Goal: Information Seeking & Learning: Learn about a topic

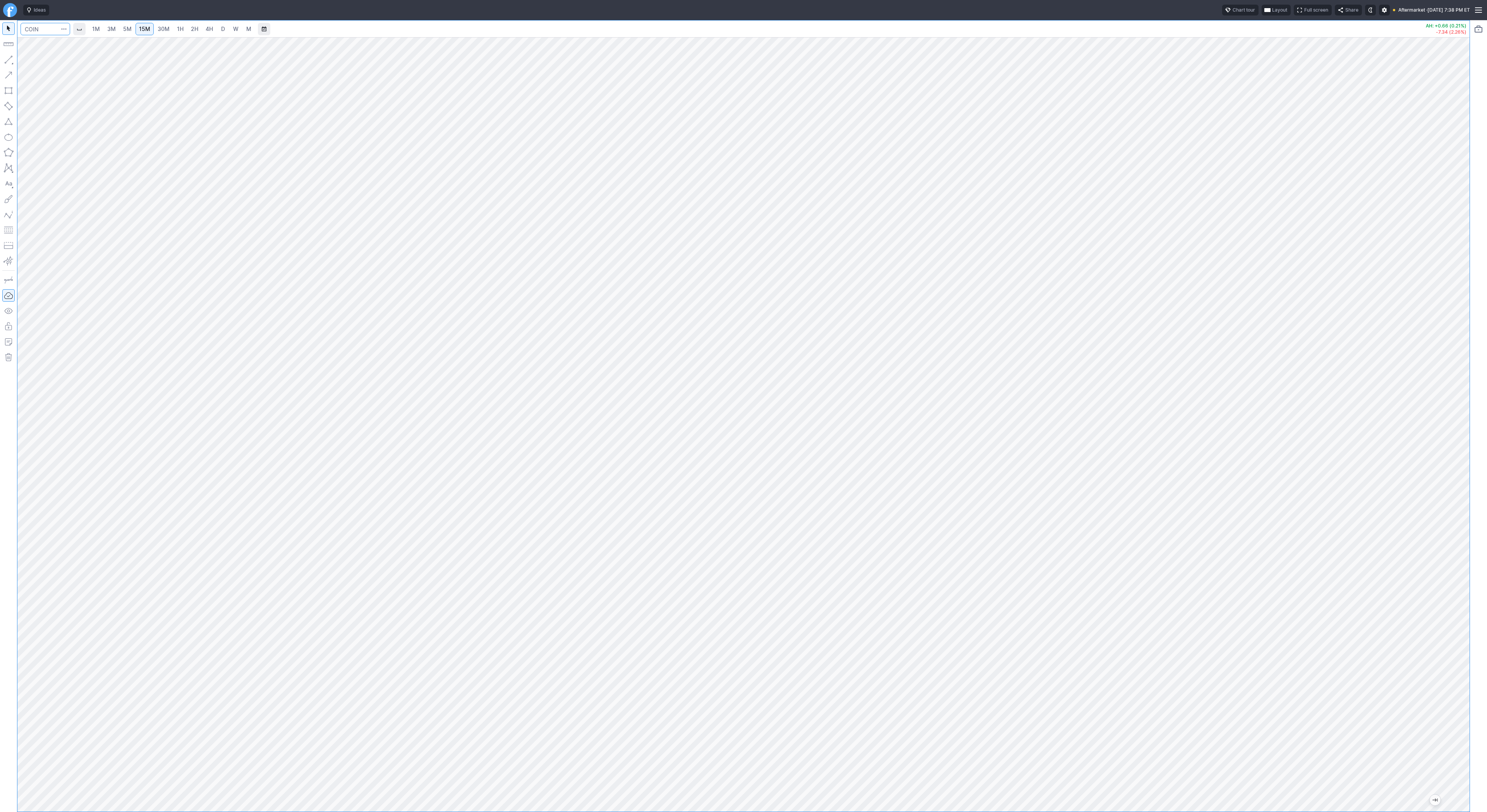
click at [42, 29] on input "Search" at bounding box center [46, 29] width 50 height 12
type input "bbai"
click at [225, 33] on link "D" at bounding box center [223, 29] width 12 height 12
click at [7, 56] on button "button" at bounding box center [8, 59] width 12 height 12
click at [13, 58] on button "button" at bounding box center [8, 59] width 12 height 12
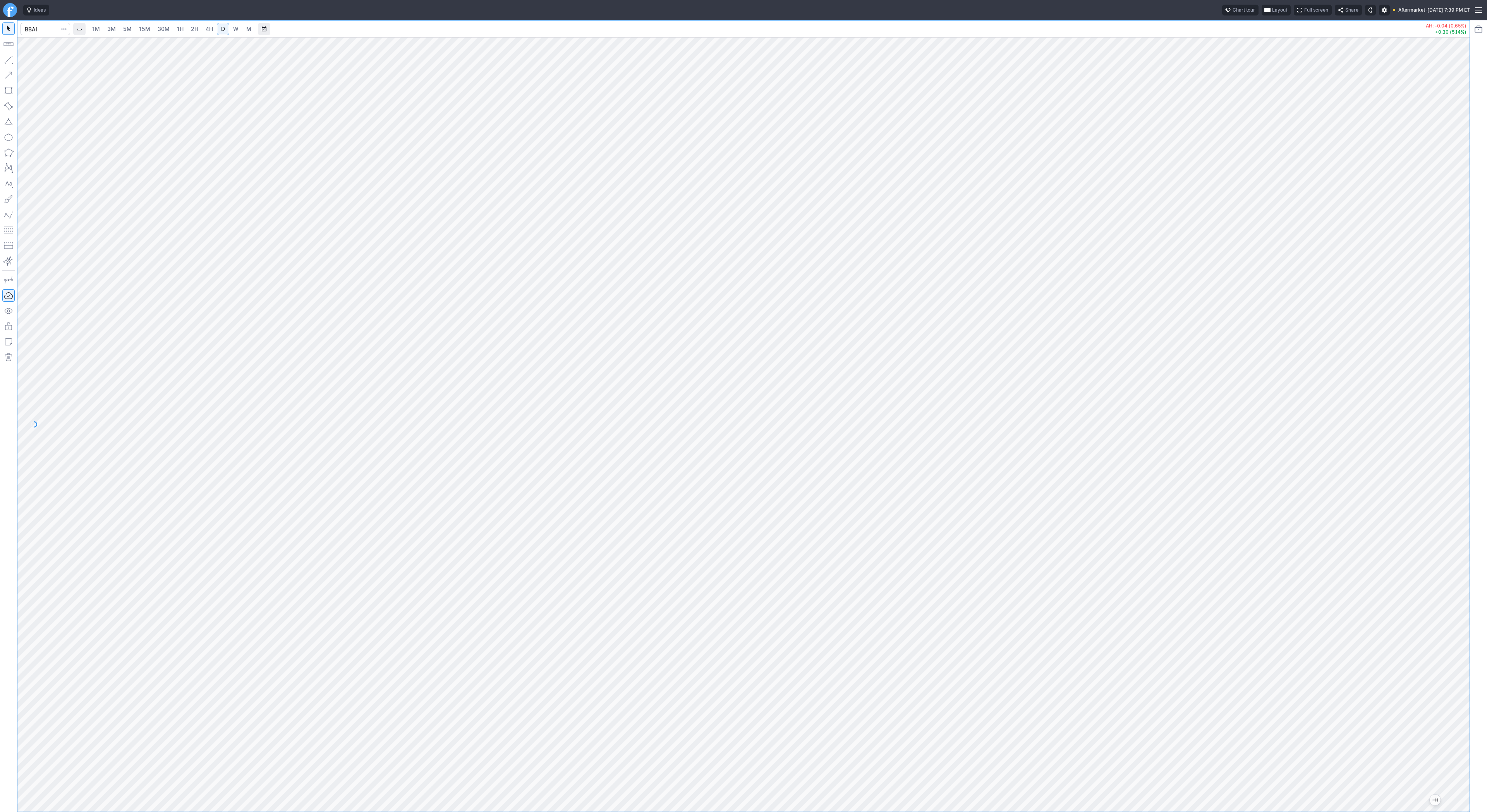
click at [236, 27] on span "W" at bounding box center [236, 28] width 5 height 6
click at [54, 28] on input "Search" at bounding box center [46, 29] width 50 height 12
type input "open"
click at [80, 48] on span "door Technologies Inc" at bounding box center [88, 46] width 48 height 6
click at [115, 24] on link "3M" at bounding box center [111, 29] width 16 height 12
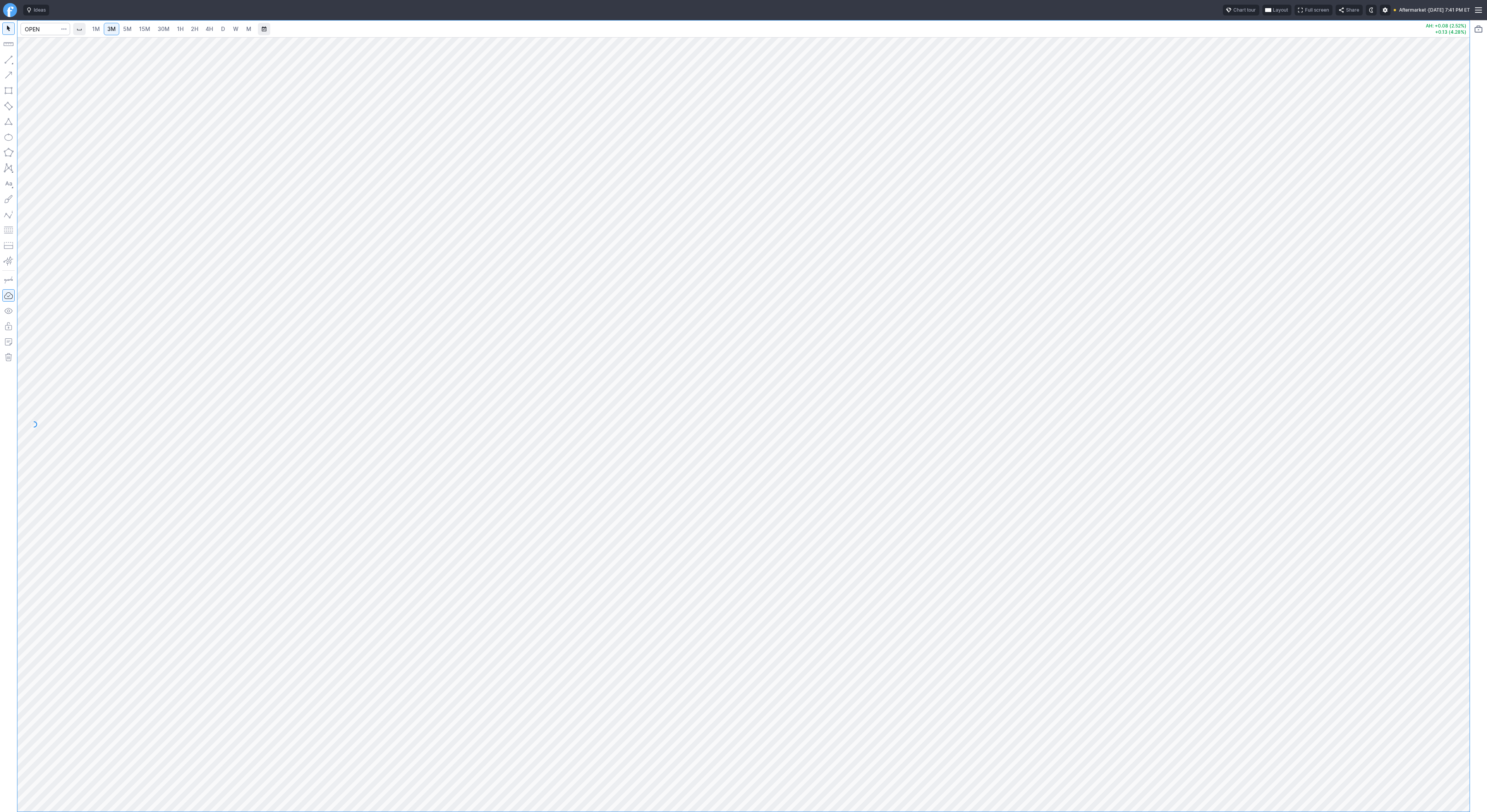
click at [141, 26] on span "15M" at bounding box center [144, 28] width 11 height 6
click at [162, 25] on span "30M" at bounding box center [163, 29] width 12 height 8
click at [183, 23] on link "1H" at bounding box center [180, 29] width 13 height 12
click at [28, 59] on button "Line" at bounding box center [42, 61] width 45 height 11
click at [33, 62] on span "Line" at bounding box center [45, 61] width 31 height 8
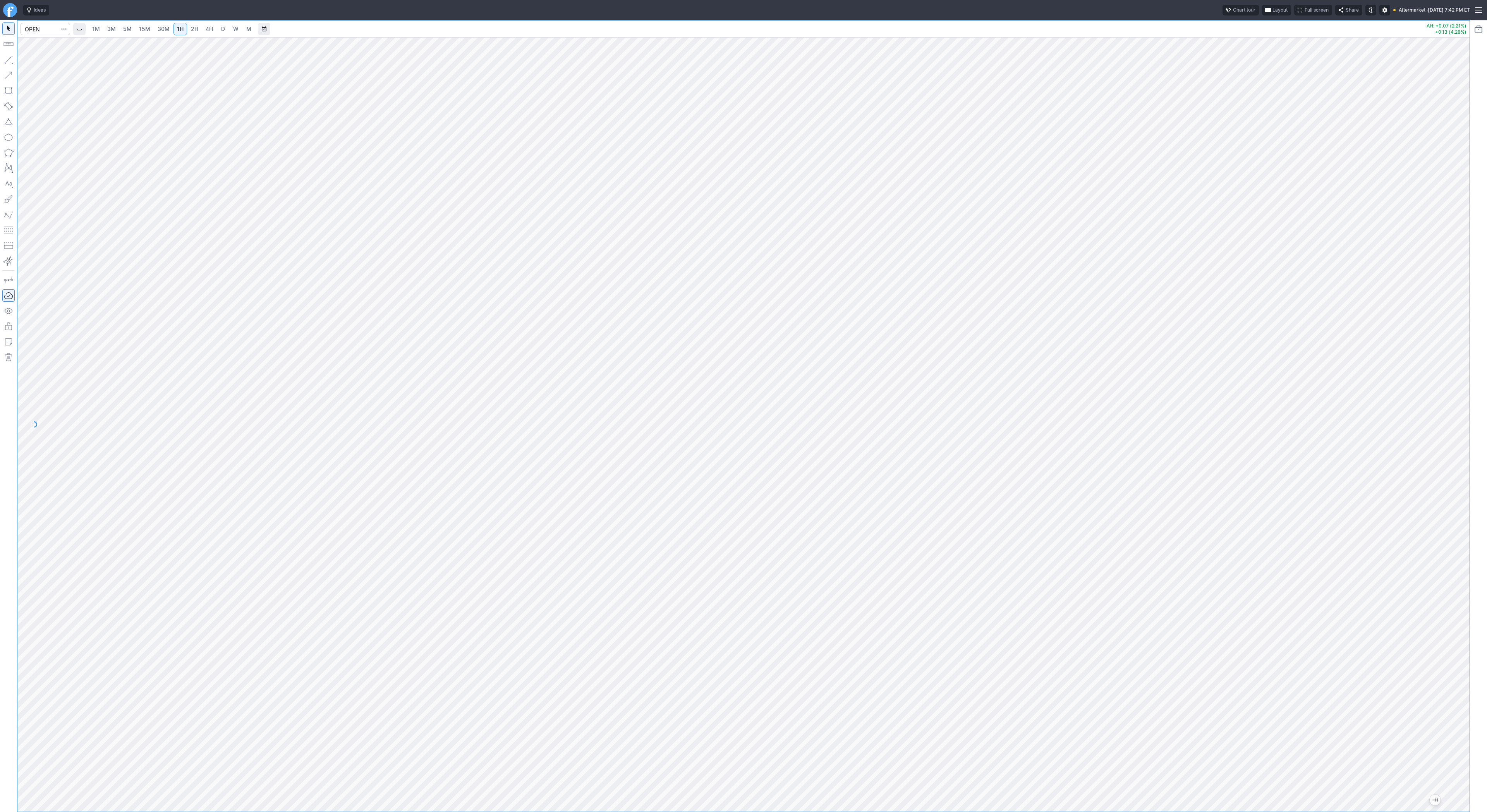
click at [197, 29] on link "2H" at bounding box center [195, 29] width 14 height 12
click at [38, 32] on input "Search" at bounding box center [46, 29] width 50 height 12
type input "pony"
click at [230, 28] on link "W" at bounding box center [236, 29] width 12 height 12
click at [44, 33] on input "Search" at bounding box center [46, 29] width 50 height 12
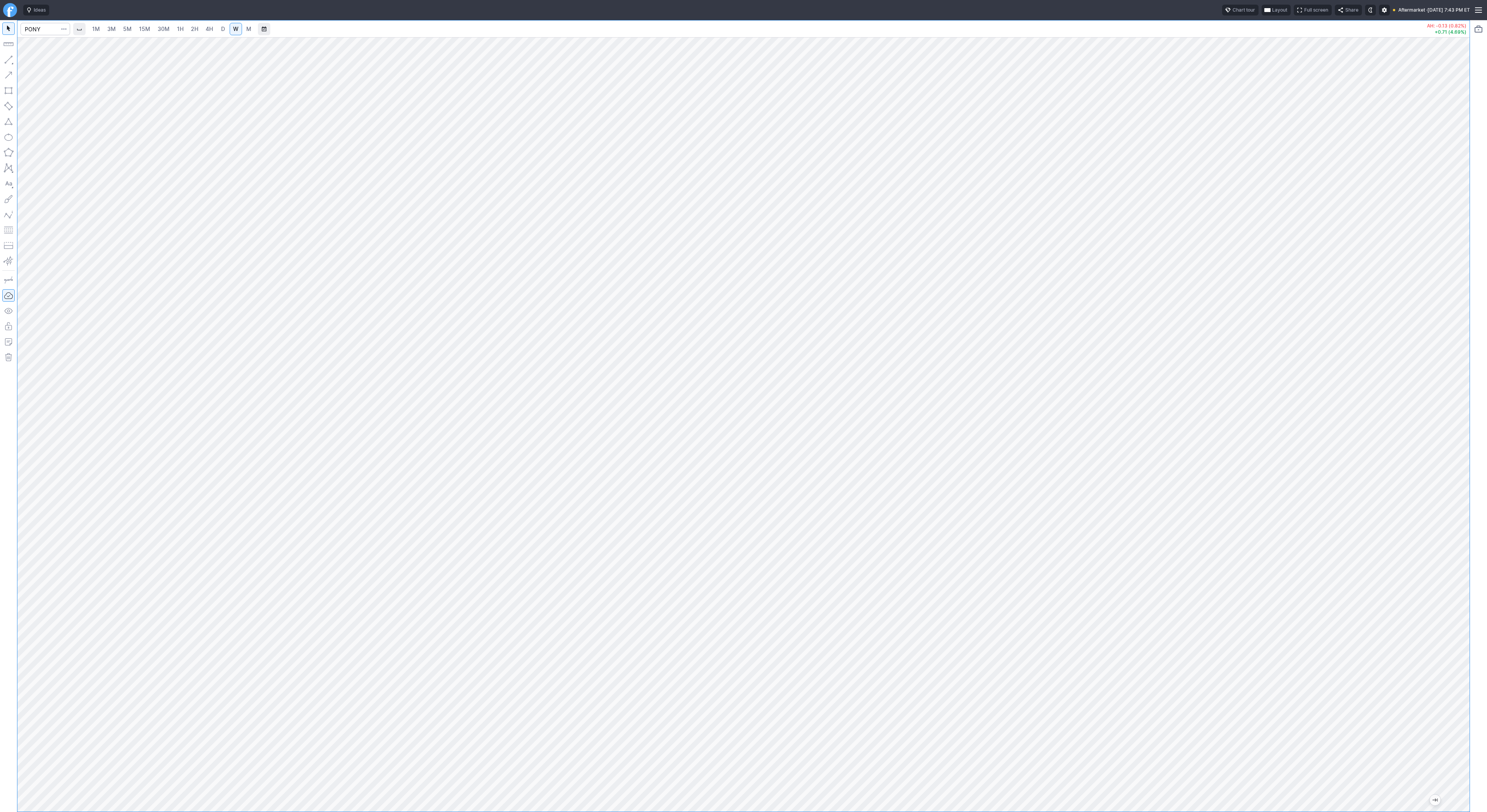
drag, startPoint x: 1456, startPoint y: 237, endPoint x: 1470, endPoint y: 564, distance: 327.3
click at [1481, 577] on div "1M 3M 5M 15M 30M 1H 2H 4H D W M AH: -0.13 (0.82%) +0.71 (4.69%)" at bounding box center [744, 416] width 1487 height 792
click at [48, 28] on input "Search" at bounding box center [46, 29] width 50 height 12
type input "tem"
click at [34, 60] on span "Line" at bounding box center [45, 61] width 31 height 8
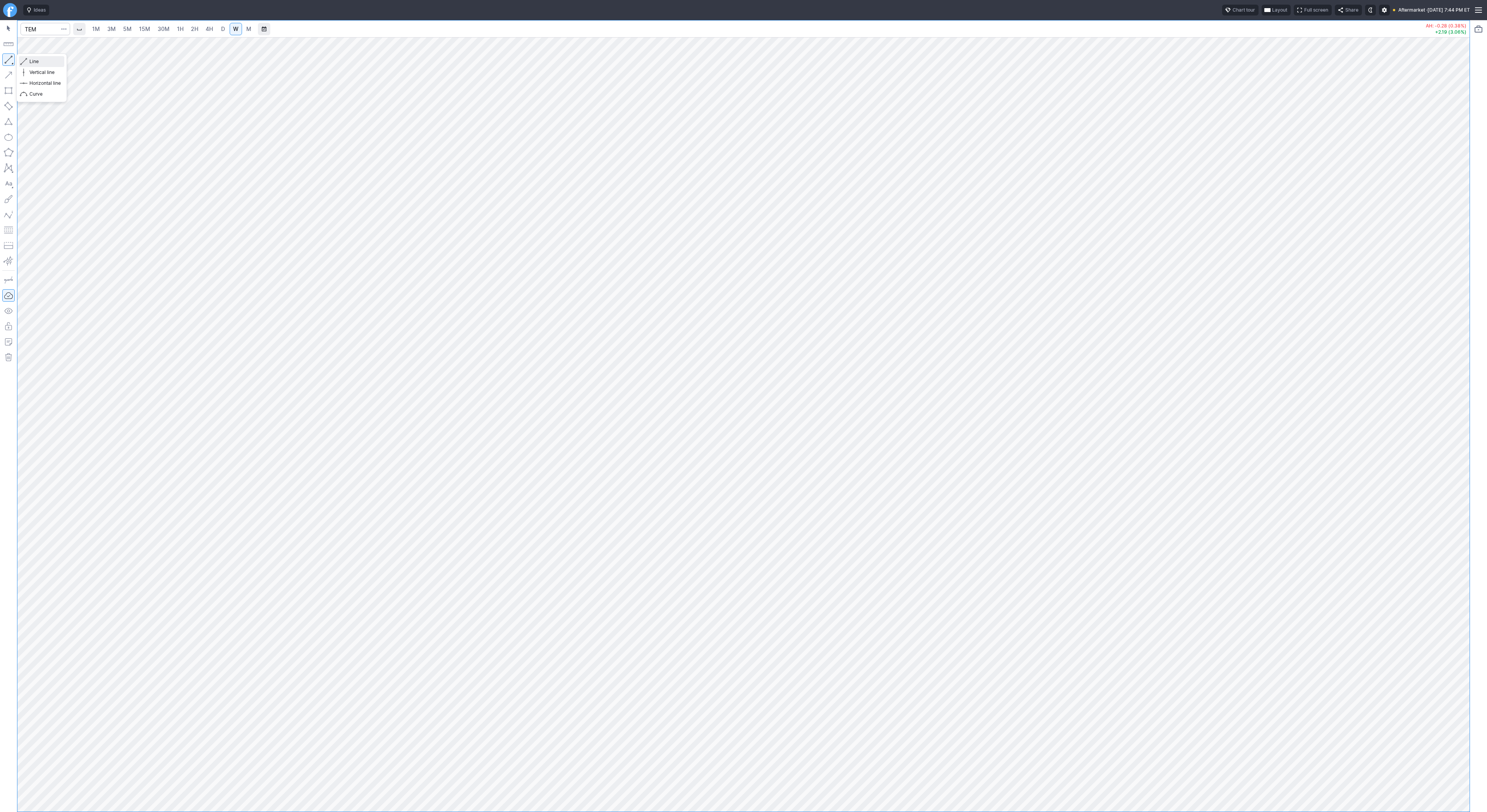
click at [27, 59] on span "button" at bounding box center [25, 61] width 5 height 11
click at [43, 25] on input "Search" at bounding box center [46, 29] width 50 height 12
type input "wulf"
click at [109, 28] on span "3M" at bounding box center [111, 28] width 9 height 6
click at [140, 31] on span "15M" at bounding box center [144, 28] width 11 height 6
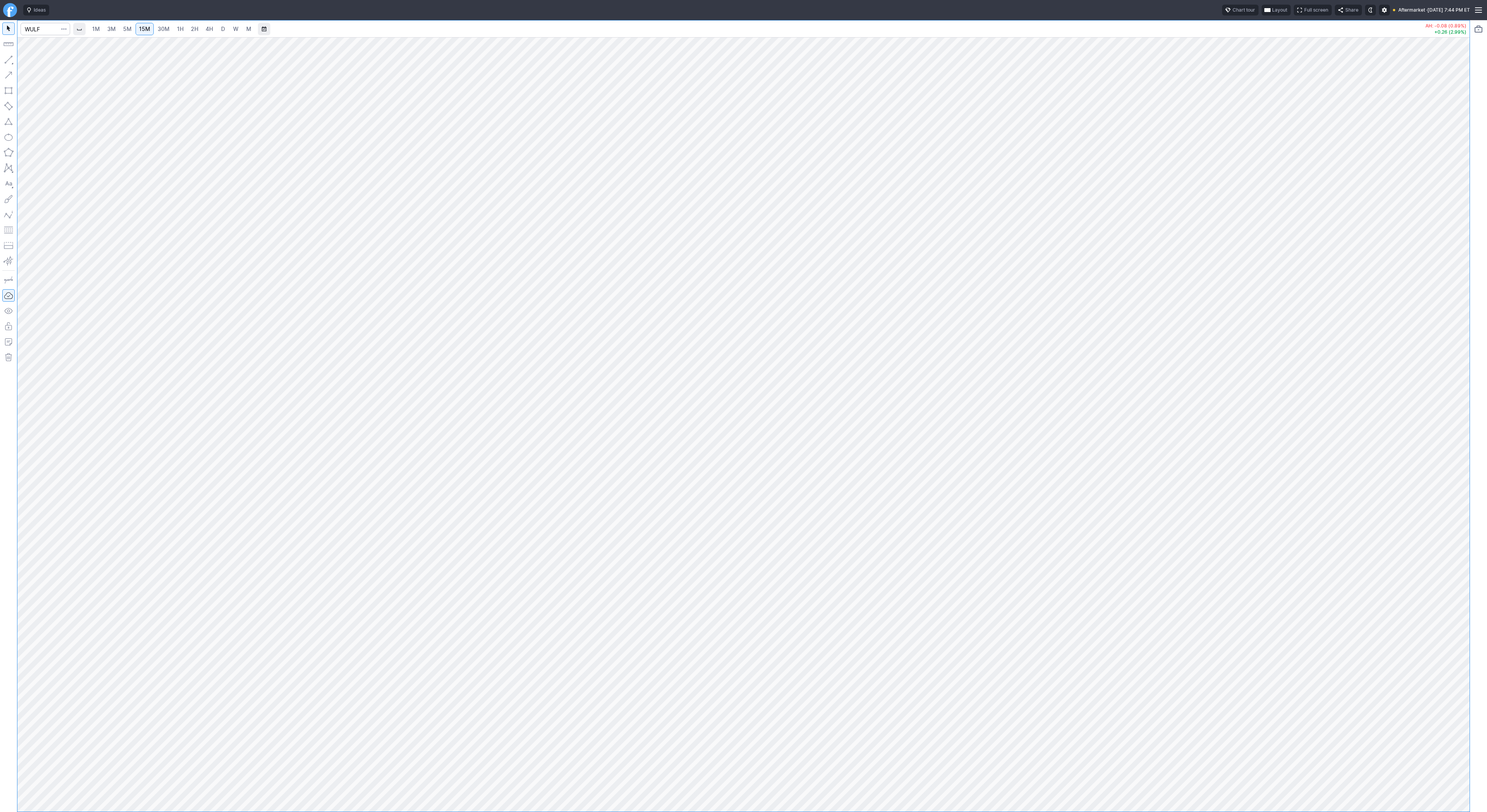
click at [174, 31] on link "1H" at bounding box center [180, 29] width 13 height 12
click at [207, 35] on link "4H" at bounding box center [209, 29] width 14 height 12
click at [223, 35] on link "D" at bounding box center [223, 29] width 12 height 12
click at [230, 30] on link "W" at bounding box center [236, 29] width 12 height 12
click at [45, 29] on input "Search" at bounding box center [46, 29] width 50 height 12
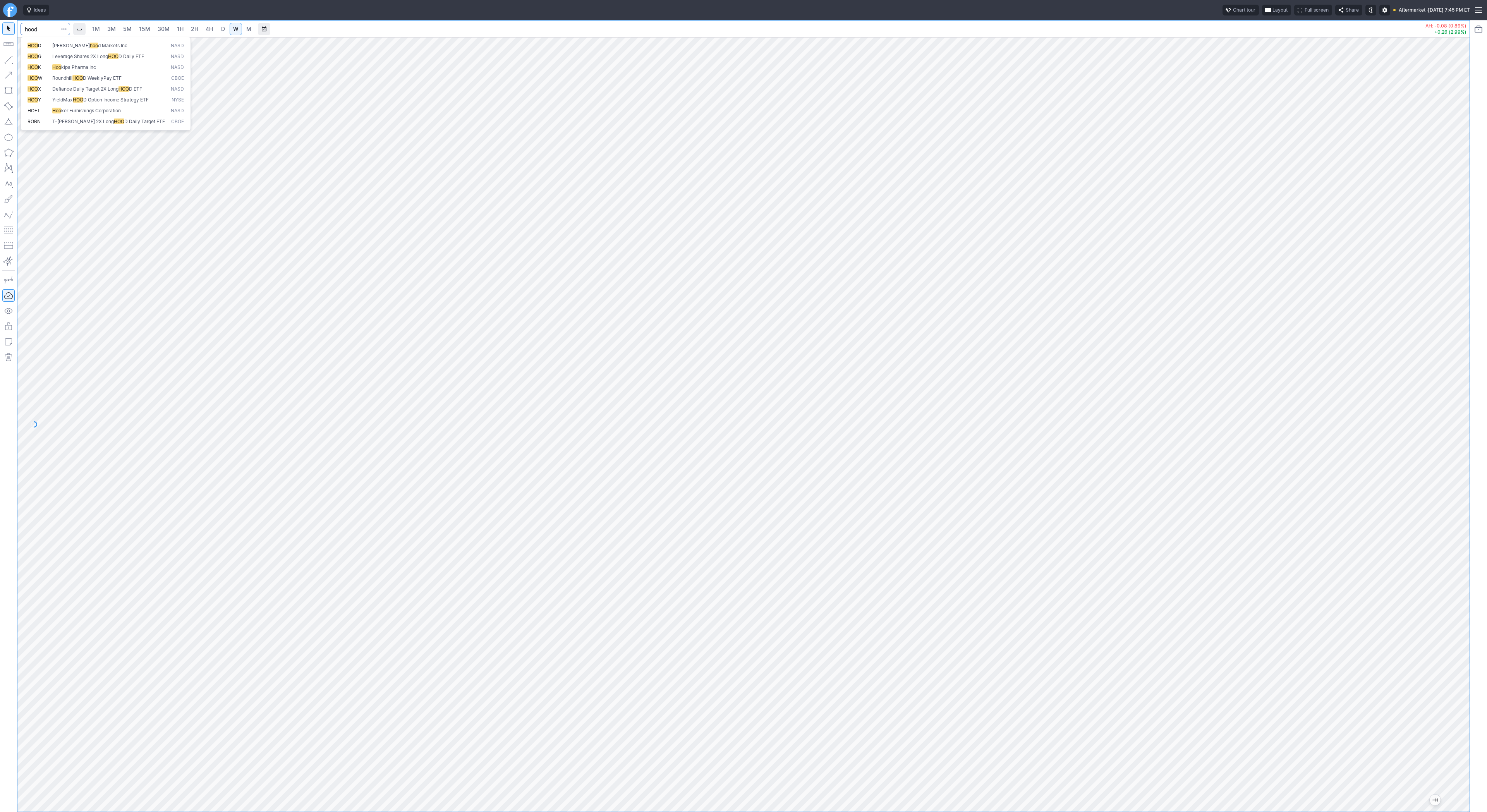
type input "hood"
click at [42, 29] on input "Search" at bounding box center [46, 29] width 50 height 12
type input "hut"
click at [36, 62] on span "Line" at bounding box center [45, 61] width 31 height 8
click at [47, 61] on span "Line" at bounding box center [45, 61] width 31 height 8
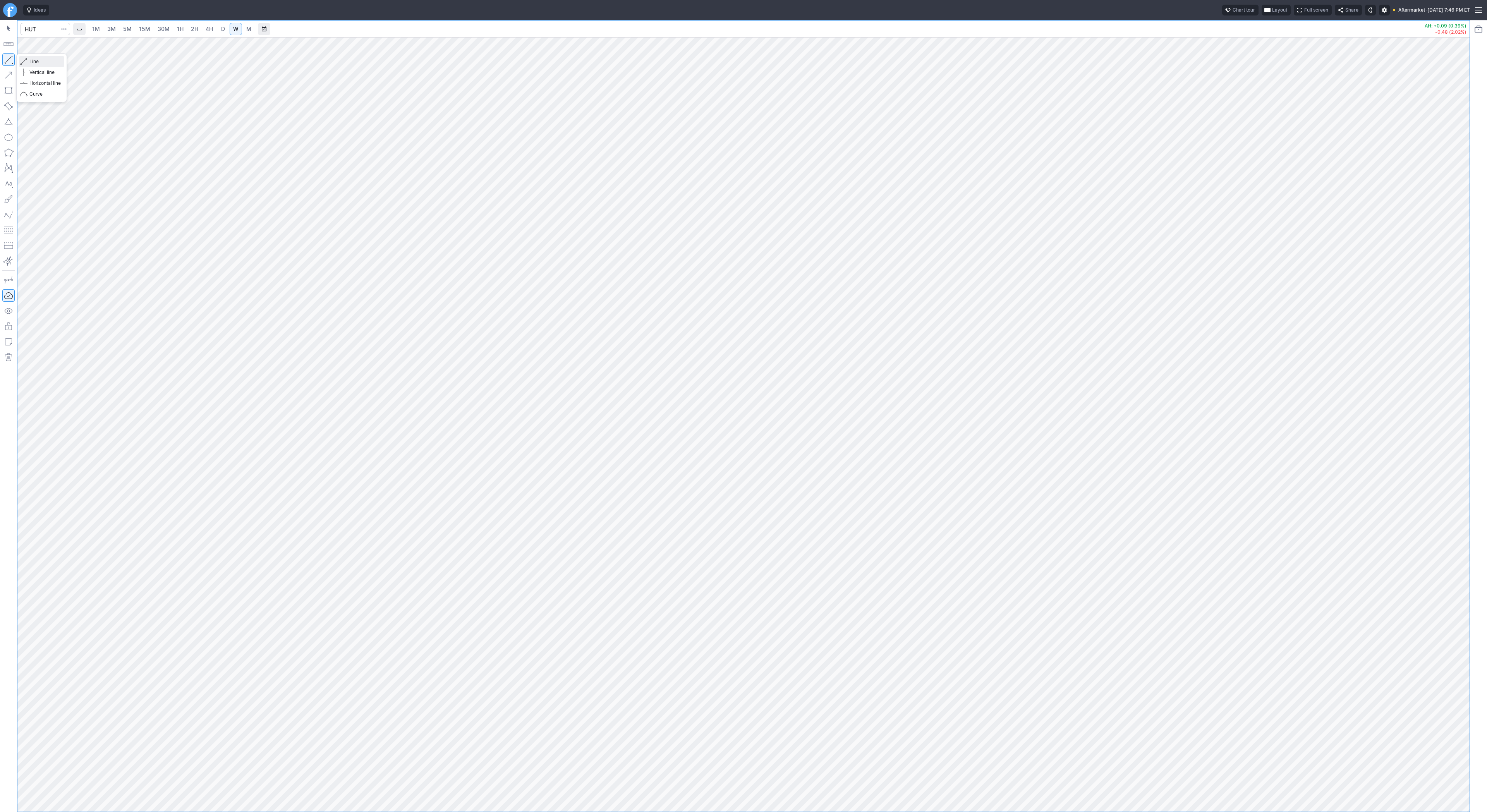
click at [23, 59] on span "button" at bounding box center [25, 61] width 5 height 11
click at [31, 62] on span "Line" at bounding box center [45, 61] width 31 height 8
click at [42, 23] on input "Search" at bounding box center [46, 29] width 50 height 12
type input "soun"
click at [34, 63] on span "Line" at bounding box center [45, 61] width 31 height 8
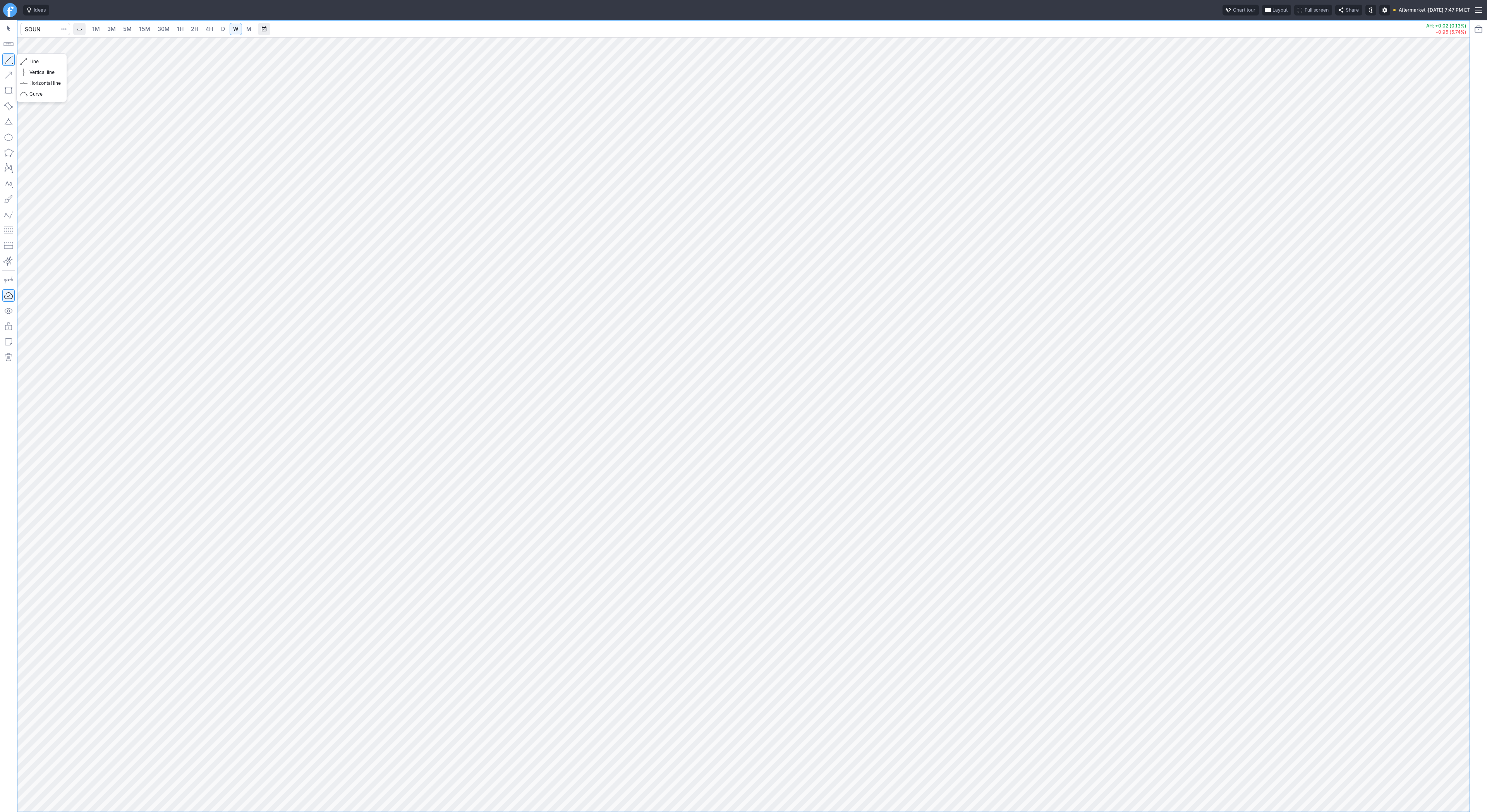
click at [7, 58] on button "button" at bounding box center [8, 59] width 12 height 12
drag, startPoint x: 10, startPoint y: 61, endPoint x: 15, endPoint y: 98, distance: 37.3
click at [10, 62] on button "button" at bounding box center [8, 59] width 12 height 12
click at [36, 30] on input "Search" at bounding box center [46, 29] width 50 height 12
type input "pony"
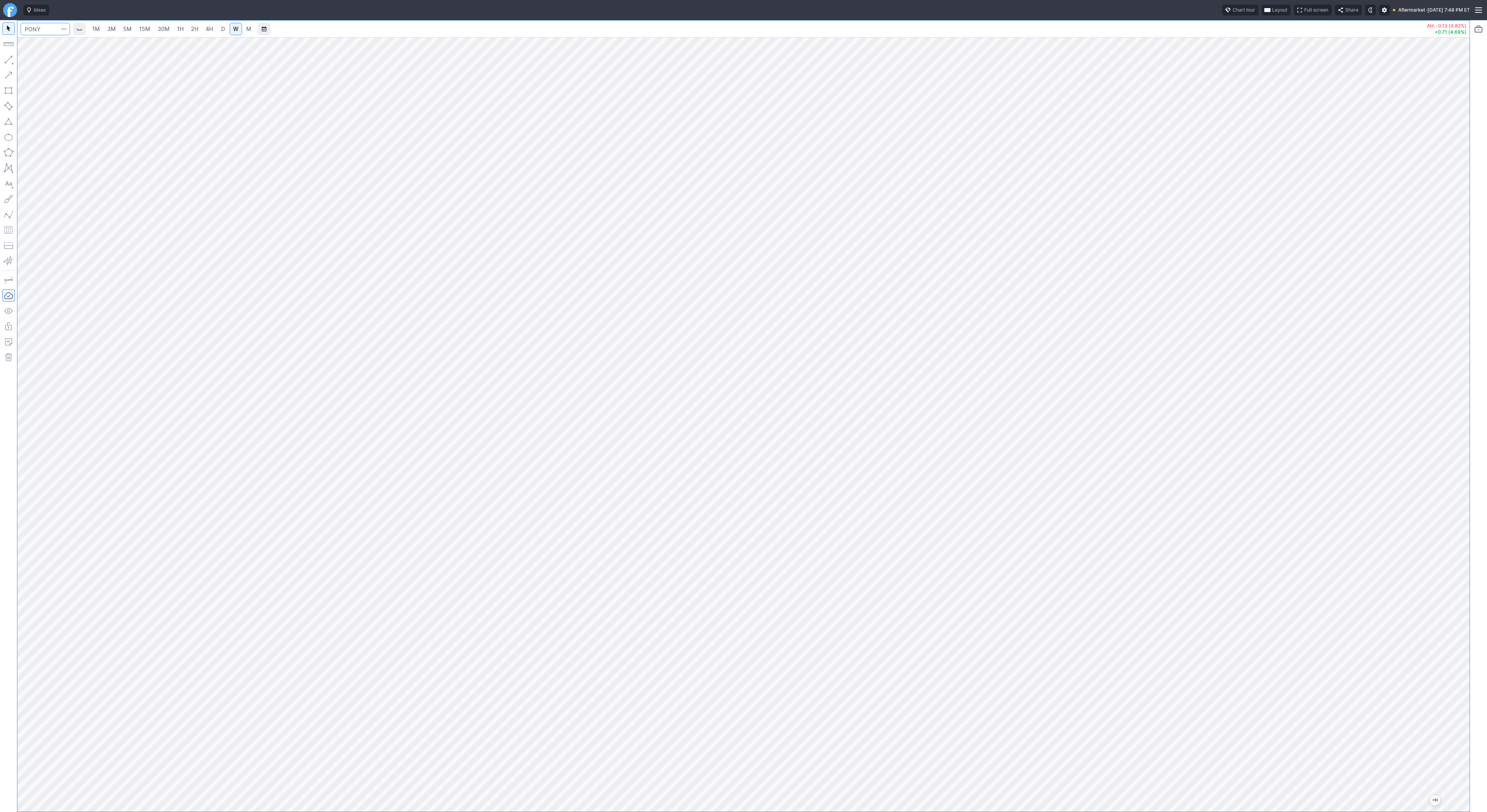
click at [43, 28] on input "Search" at bounding box center [46, 29] width 50 height 12
type input "coin"
click at [8, 59] on button "button" at bounding box center [8, 59] width 12 height 12
click at [12, 57] on button "button" at bounding box center [8, 59] width 12 height 12
drag, startPoint x: 35, startPoint y: 60, endPoint x: 60, endPoint y: 81, distance: 32.6
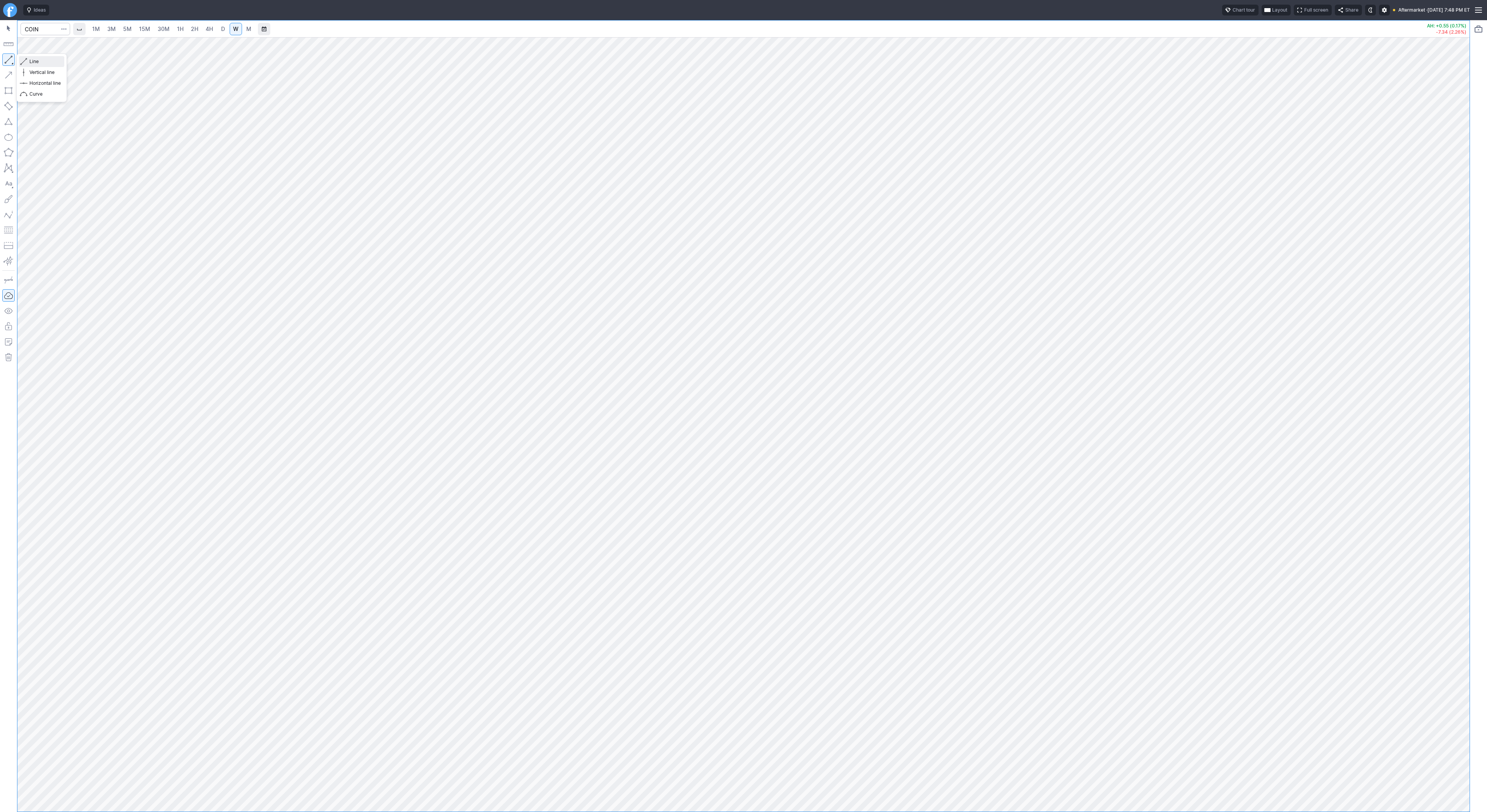
click at [35, 60] on span "Line" at bounding box center [45, 61] width 31 height 8
click at [113, 31] on span "3M" at bounding box center [111, 28] width 9 height 6
click at [176, 33] on link "1H" at bounding box center [180, 29] width 13 height 12
click at [32, 24] on input "Search" at bounding box center [46, 29] width 50 height 12
click at [44, 29] on input "Search" at bounding box center [46, 29] width 50 height 12
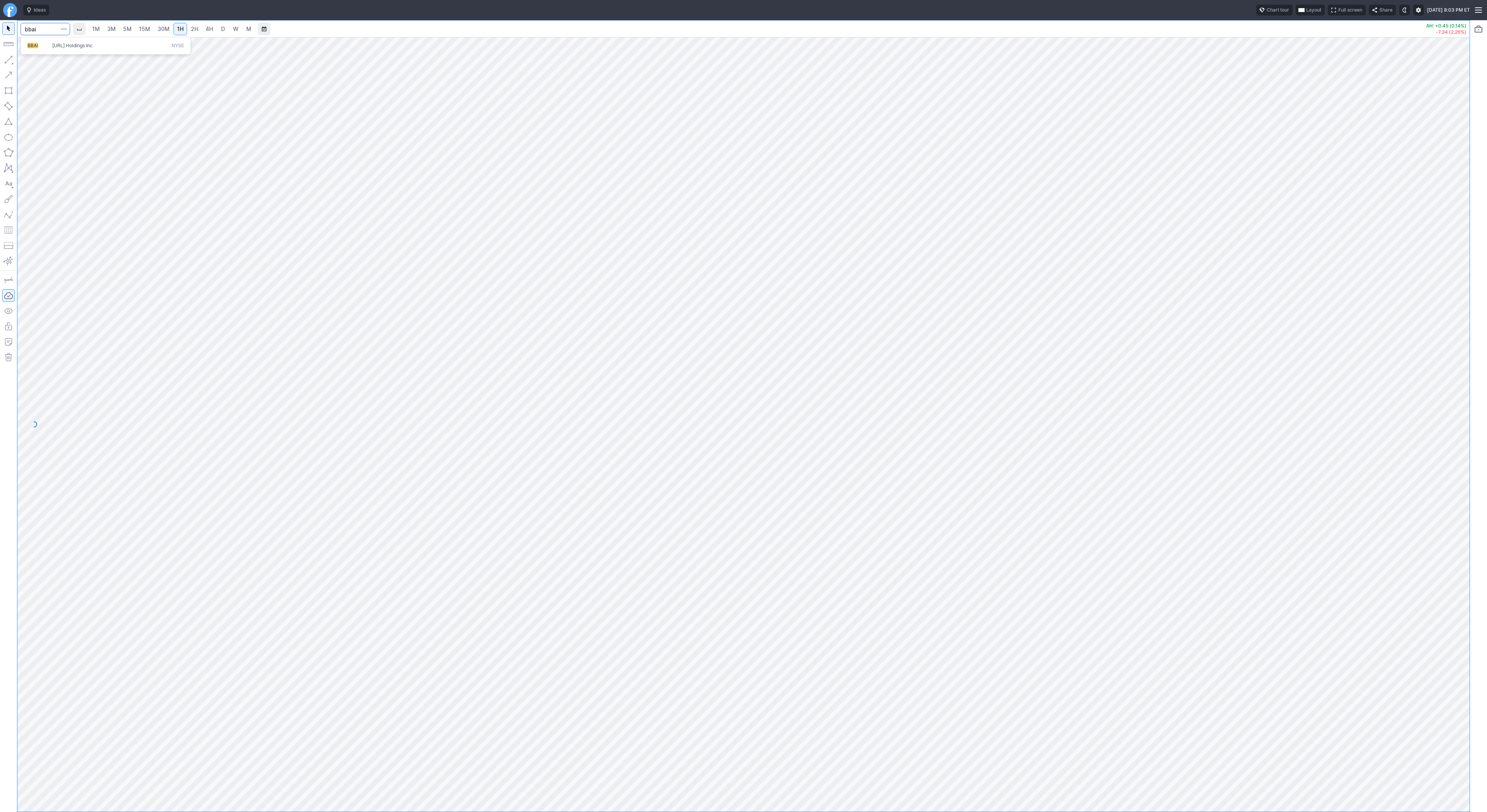
type input "bbai"
click at [234, 30] on span "W" at bounding box center [236, 28] width 5 height 6
click at [30, 62] on span "Line" at bounding box center [45, 61] width 31 height 8
drag, startPoint x: 31, startPoint y: 60, endPoint x: 47, endPoint y: 76, distance: 22.6
click at [31, 62] on span "Line" at bounding box center [45, 61] width 31 height 8
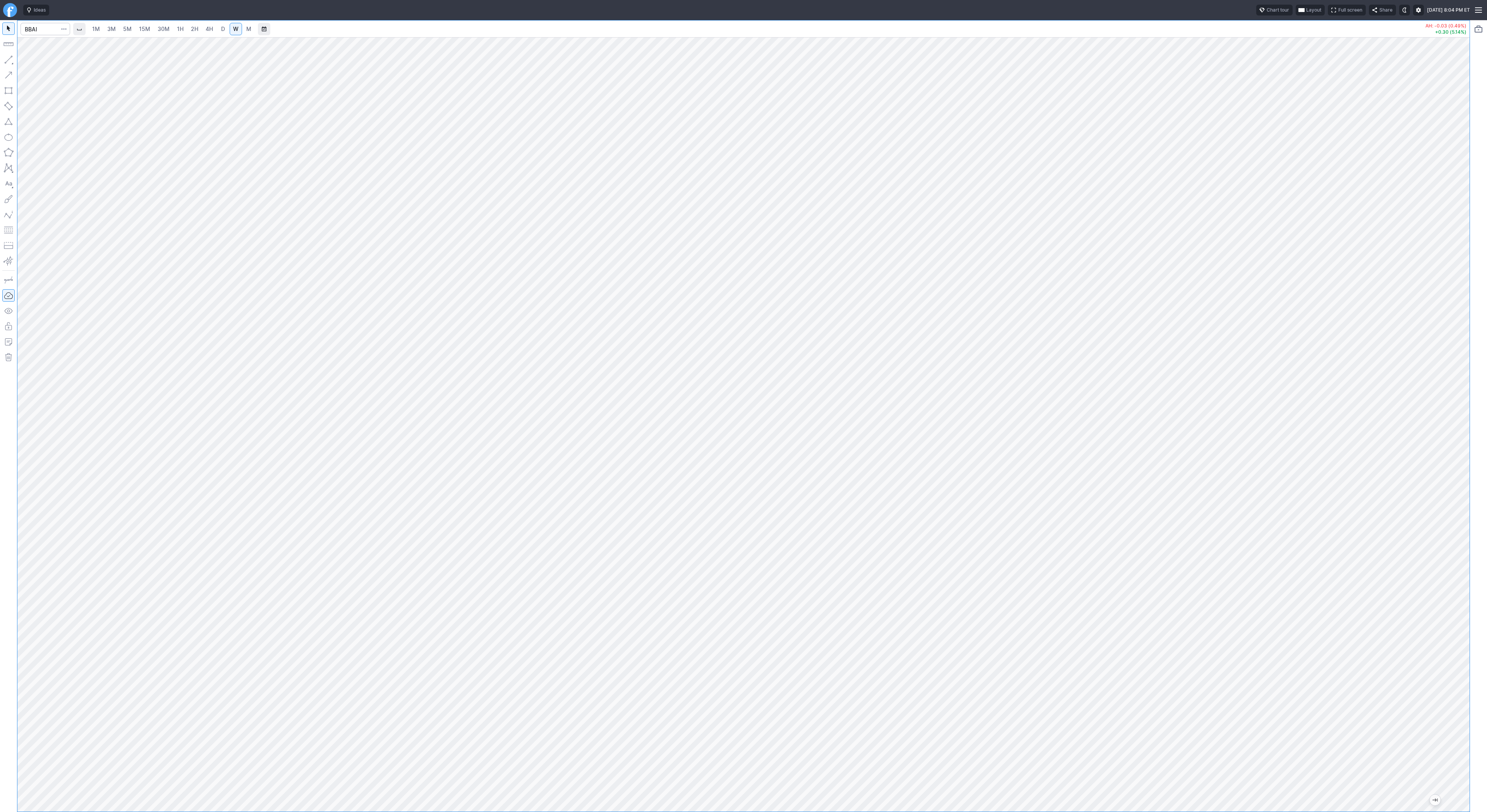
click at [166, 29] on span "30M" at bounding box center [163, 28] width 12 height 6
click at [191, 27] on span "2H" at bounding box center [195, 28] width 8 height 6
click at [221, 28] on span "D" at bounding box center [223, 28] width 4 height 6
click at [8, 58] on button "button" at bounding box center [8, 59] width 12 height 12
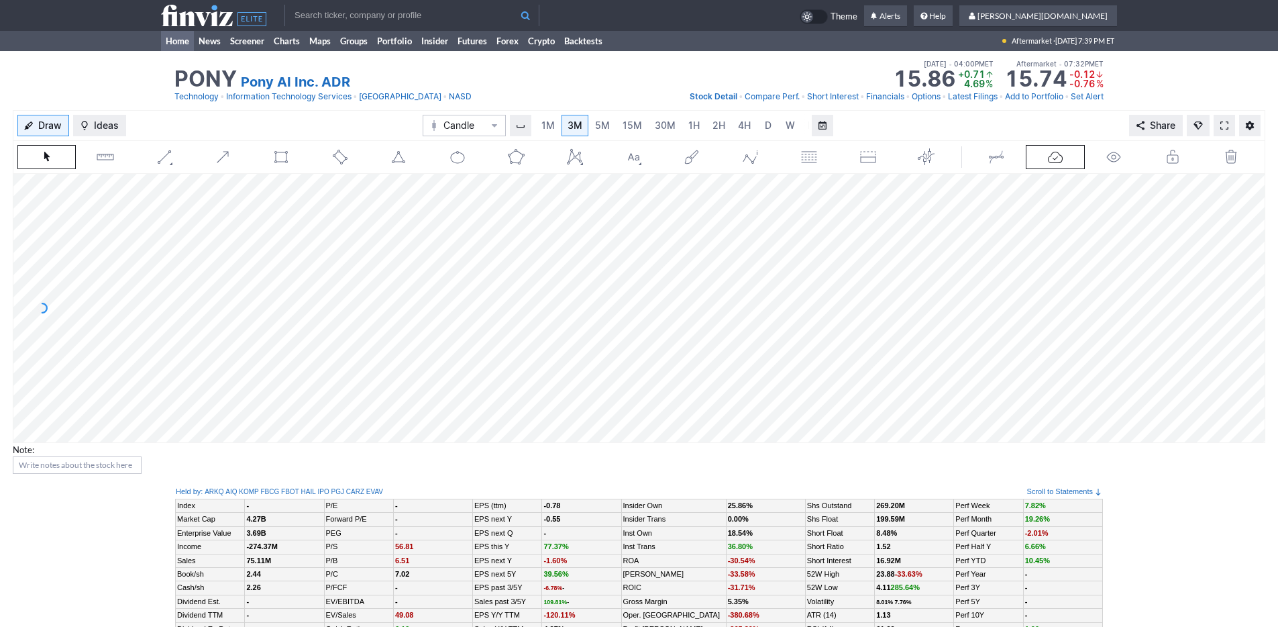
click at [174, 38] on link "Home" at bounding box center [177, 41] width 33 height 20
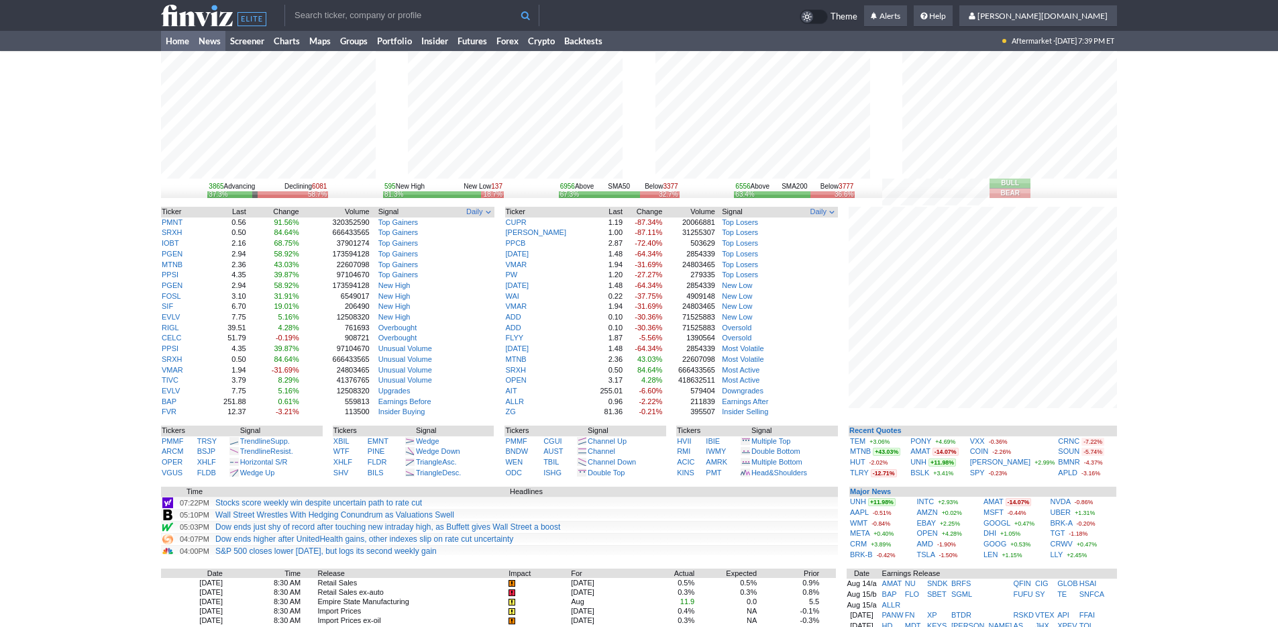
click at [203, 42] on link "News" at bounding box center [210, 41] width 32 height 20
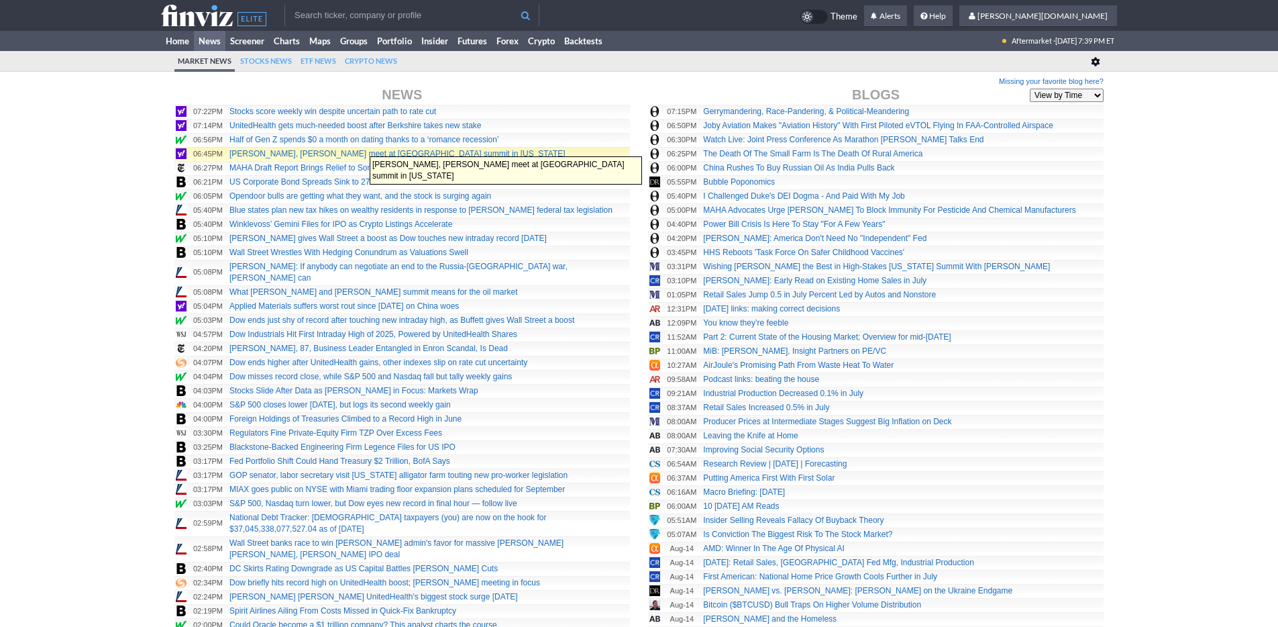
click at [363, 150] on link "Trump, Putin meet at Ukraine summit in Alaska" at bounding box center [397, 153] width 336 height 9
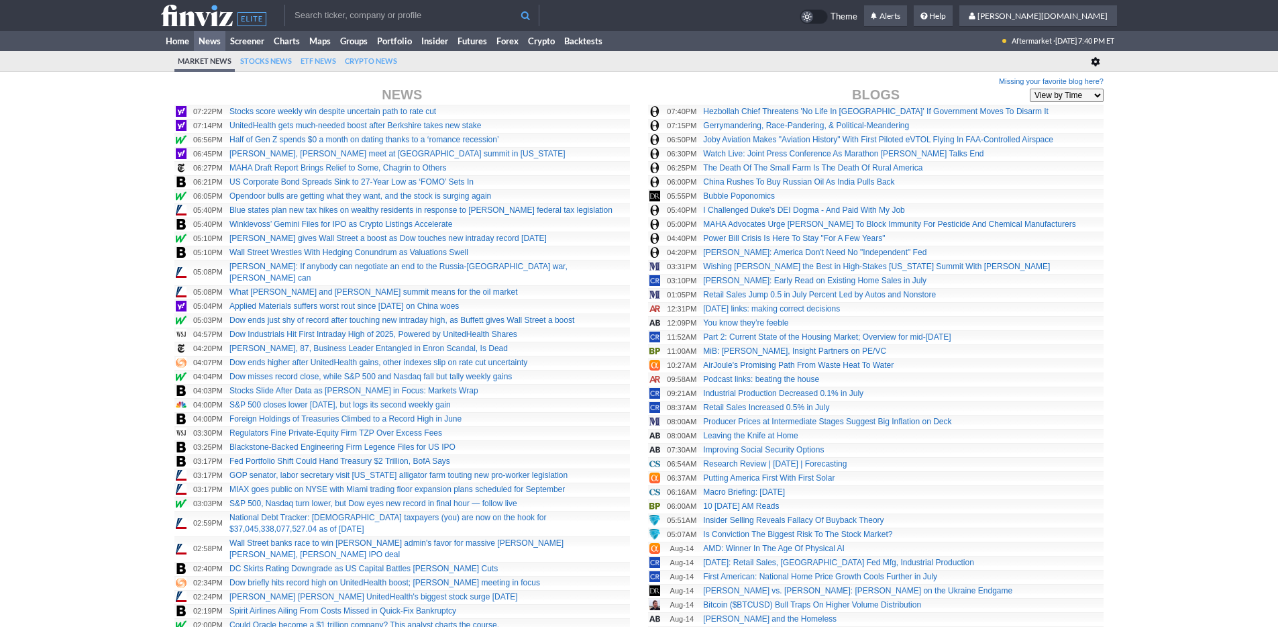
click at [178, 37] on link "Home" at bounding box center [177, 41] width 33 height 20
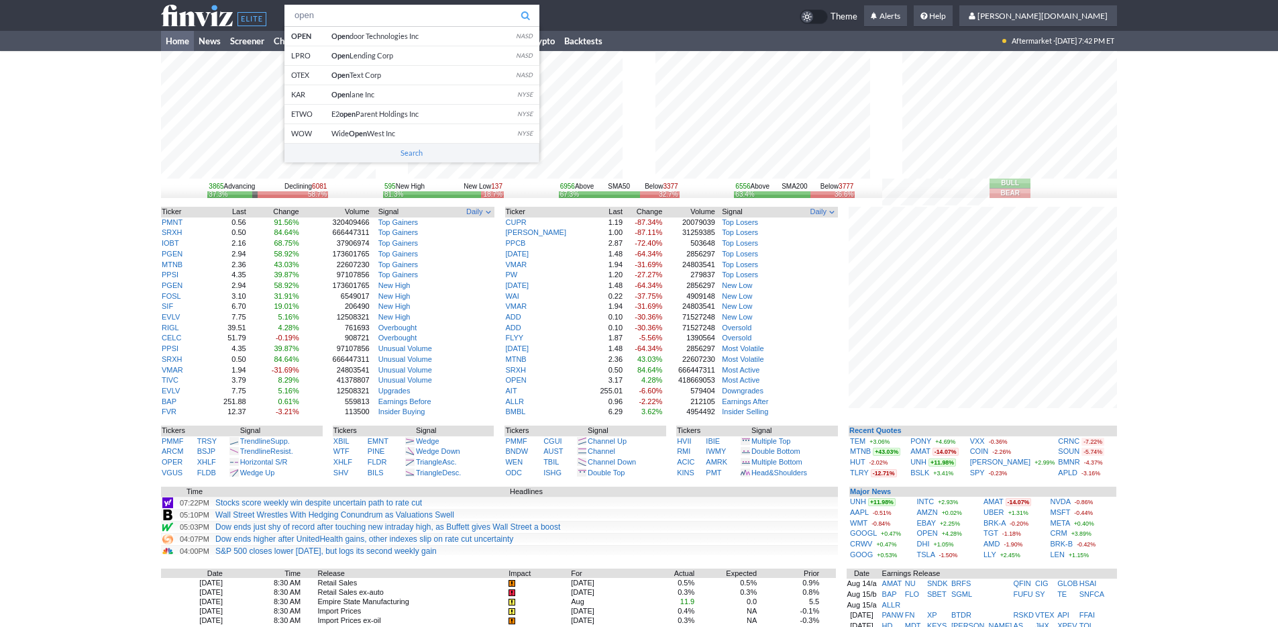
type input "open"
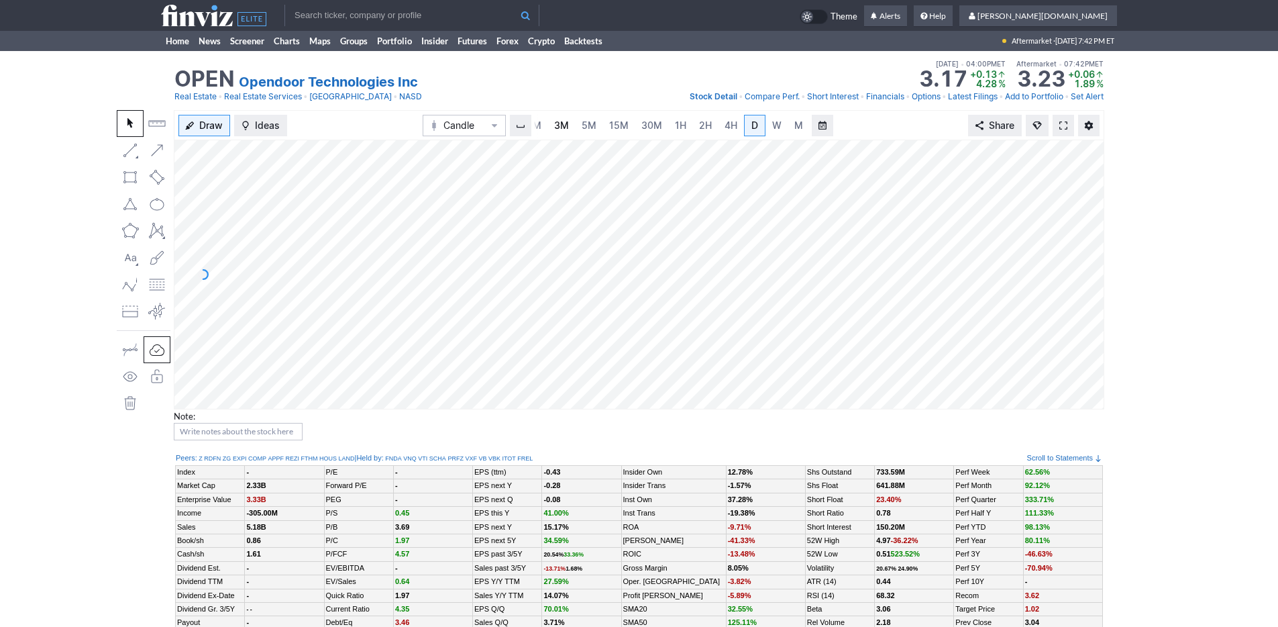
click at [566, 123] on span "3M" at bounding box center [561, 124] width 15 height 11
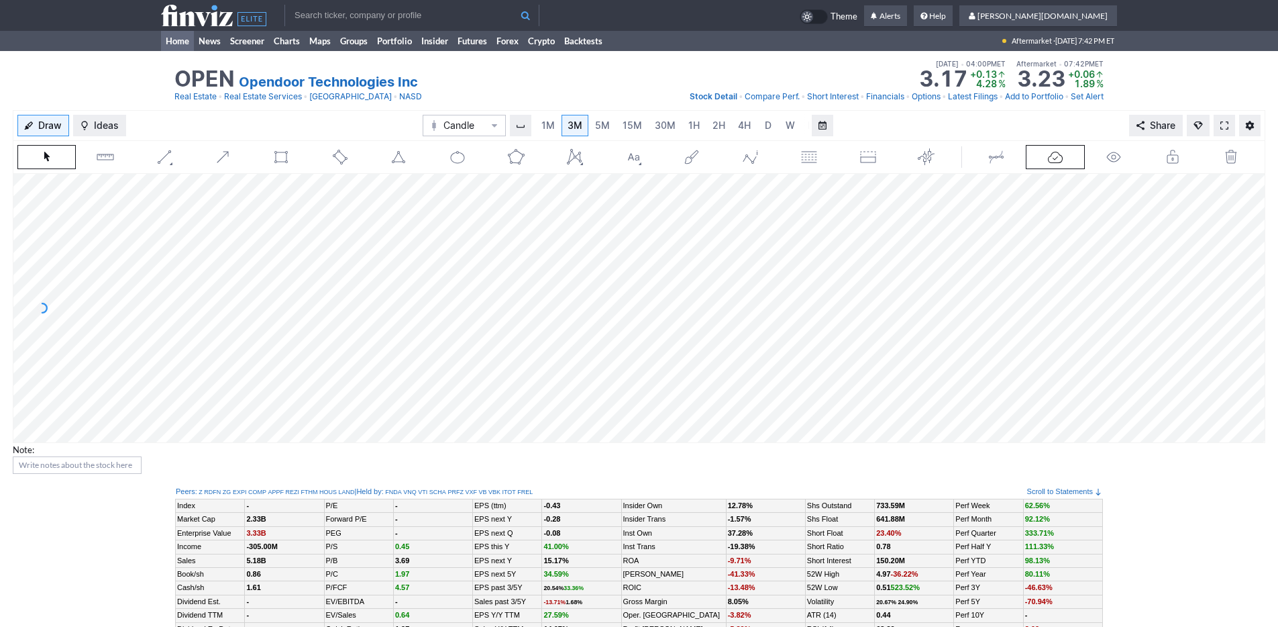
click at [172, 41] on link "Home" at bounding box center [177, 41] width 33 height 20
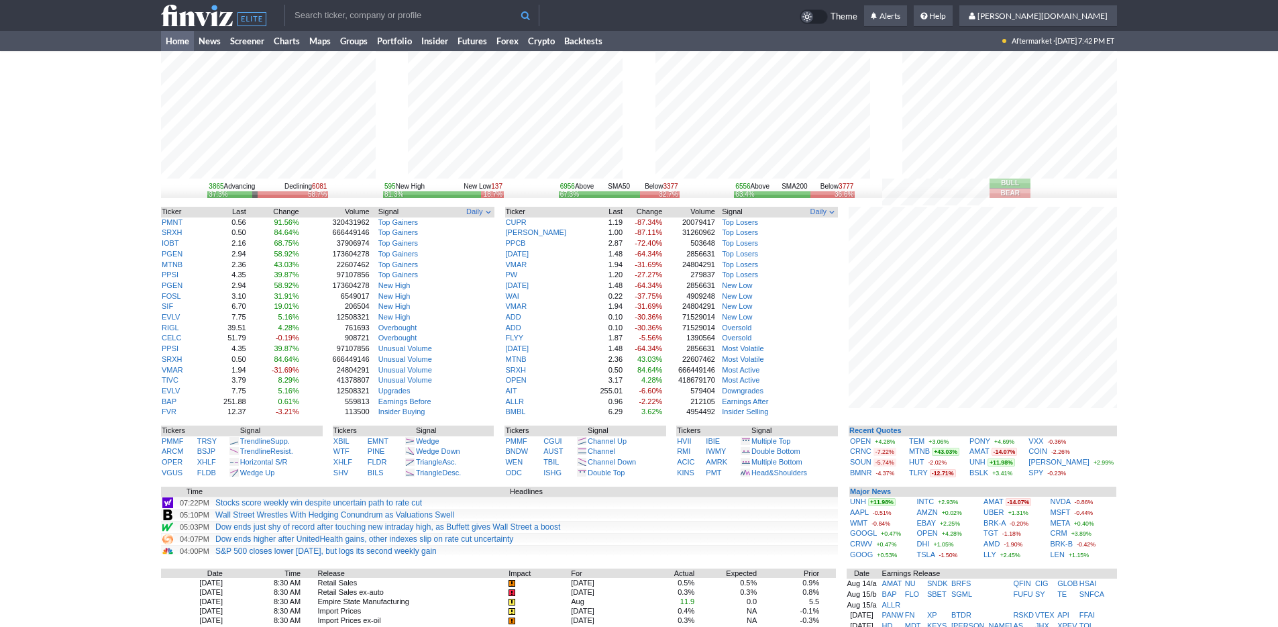
click at [309, 15] on input "text" at bounding box center [411, 15] width 255 height 21
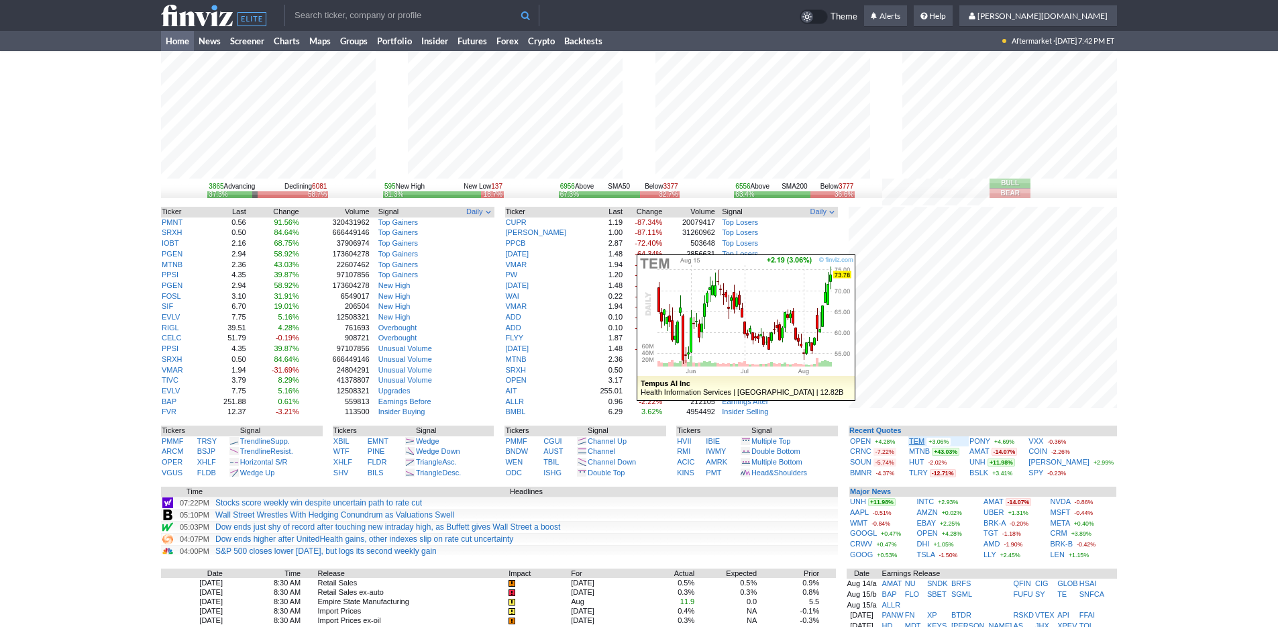
click at [924, 439] on link "TEM" at bounding box center [916, 441] width 15 height 8
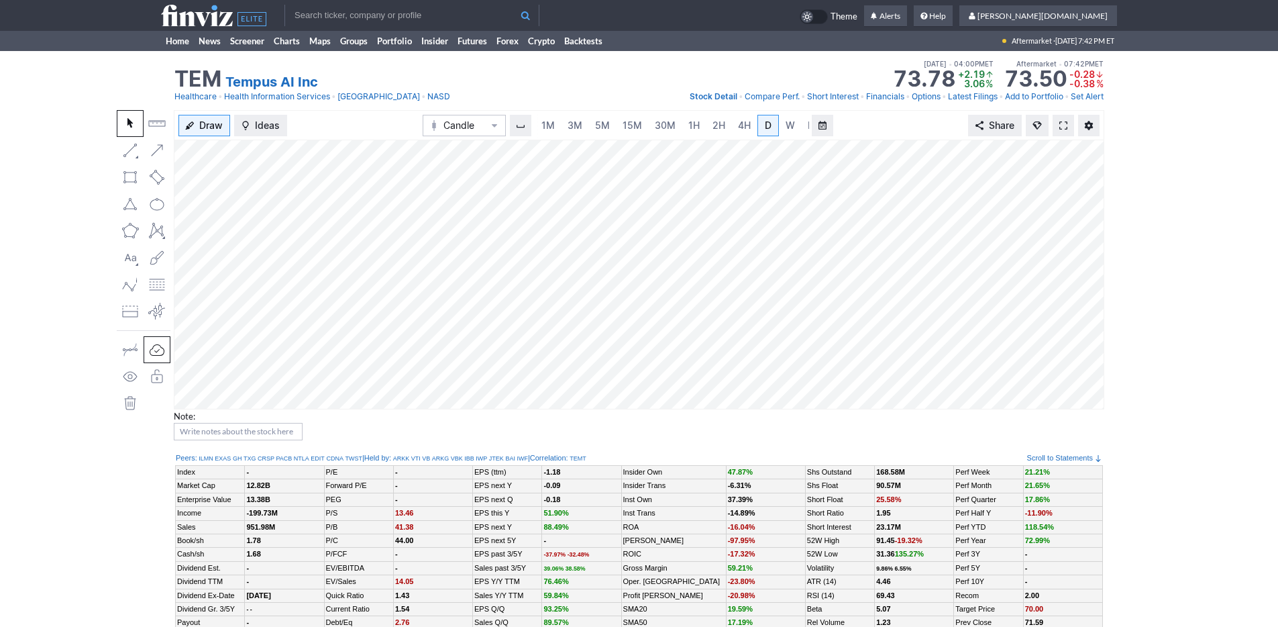
scroll to position [0, 13]
